Goal: Task Accomplishment & Management: Manage account settings

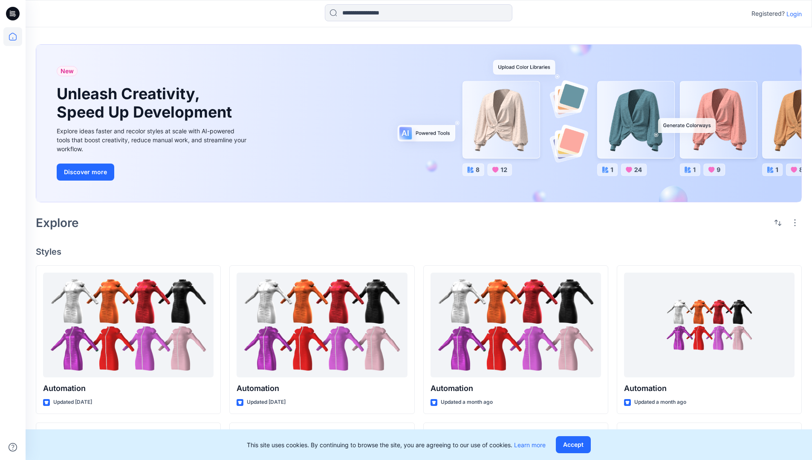
click at [792, 14] on p "Login" at bounding box center [793, 13] width 15 height 9
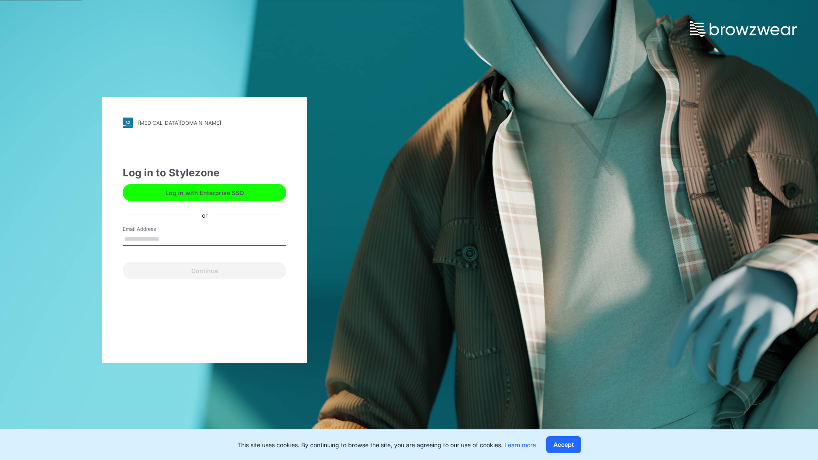
click at [168, 239] on input "Email Address" at bounding box center [205, 239] width 164 height 13
type input "**********"
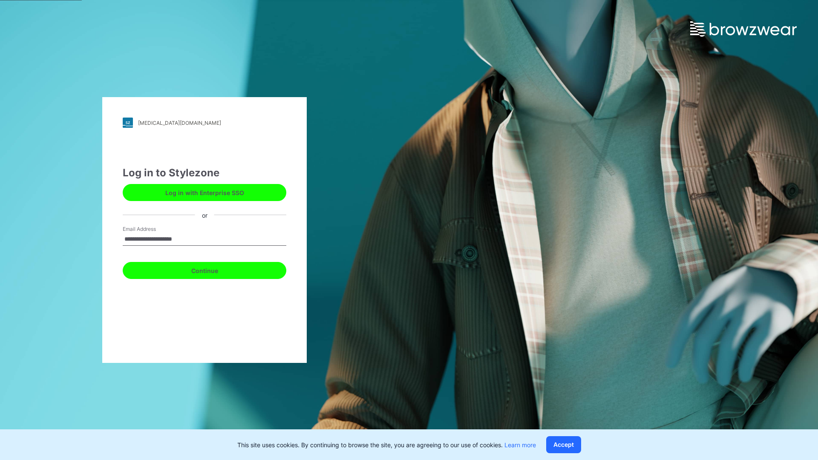
click at [214, 269] on button "Continue" at bounding box center [205, 270] width 164 height 17
